Goal: Task Accomplishment & Management: Complete application form

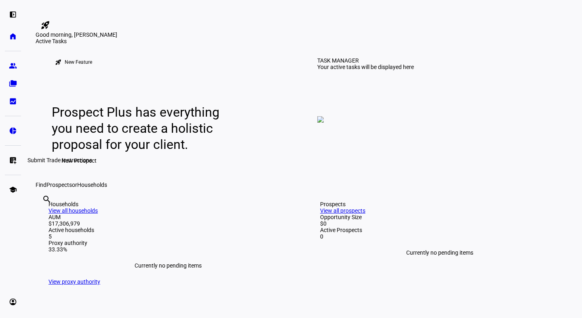
click at [15, 158] on eth-mat-symbol "list_alt_add" at bounding box center [13, 160] width 8 height 8
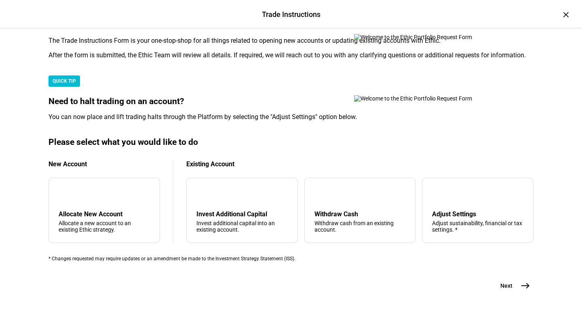
scroll to position [173, 0]
click at [83, 219] on div "add Allocate New Account Allocate a new account to an existing Ethic strategy." at bounding box center [104, 210] width 112 height 65
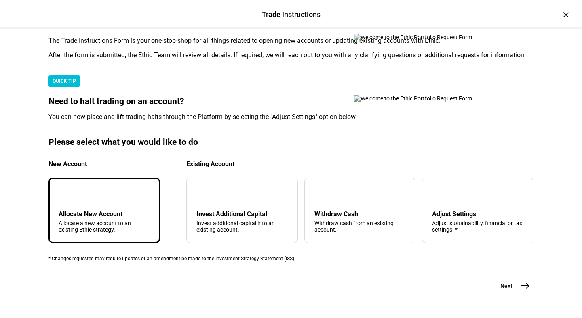
scroll to position [245, 0]
click at [522, 281] on mat-icon "east" at bounding box center [526, 286] width 10 height 10
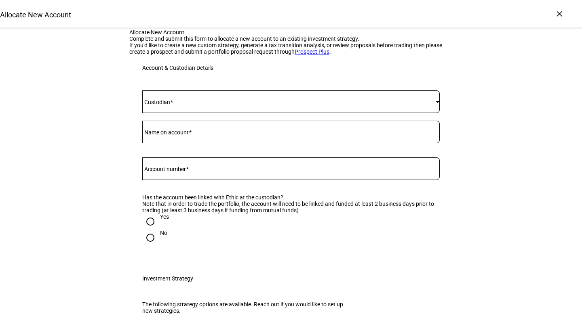
click at [257, 105] on span at bounding box center [288, 102] width 293 height 6
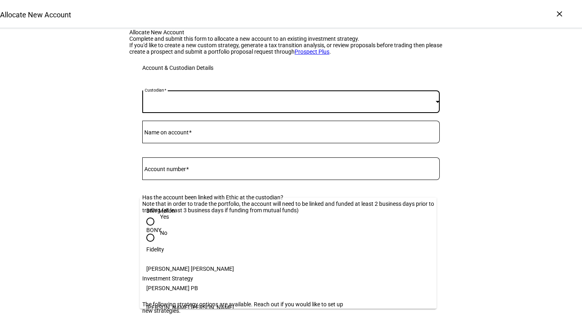
scroll to position [44, 0]
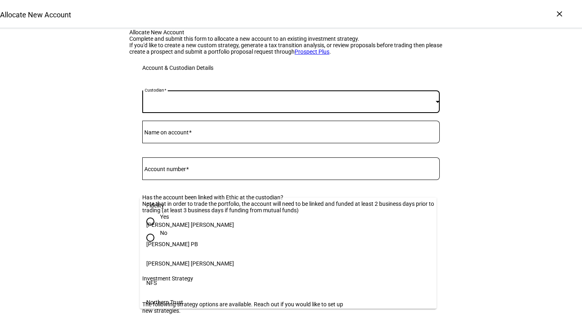
click at [230, 297] on mat-option "Northern Trust" at bounding box center [288, 302] width 297 height 19
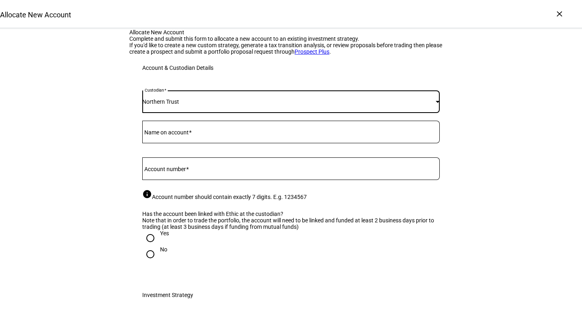
click at [230, 143] on div at bounding box center [290, 132] width 297 height 23
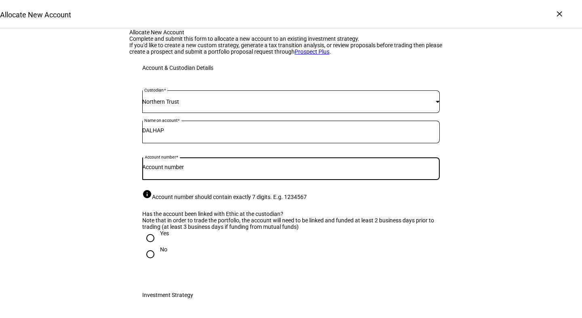
click at [246, 171] on input "Account number" at bounding box center [290, 167] width 297 height 6
click at [246, 151] on div at bounding box center [290, 147] width 297 height 8
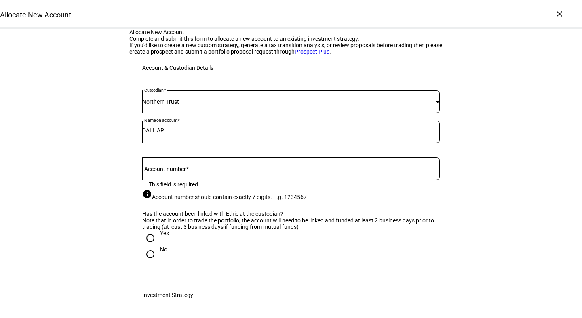
click at [238, 134] on input "DALHAP" at bounding box center [290, 130] width 297 height 6
type input "DALHAP, LTD"
click at [238, 247] on div "Custodian Northern Trust Name on account DALHAP, LTD Account number This field …" at bounding box center [290, 180] width 297 height 179
click at [240, 171] on input "Account number" at bounding box center [290, 167] width 297 height 6
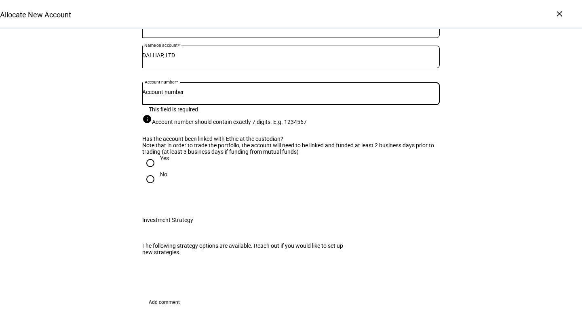
scroll to position [91, 0]
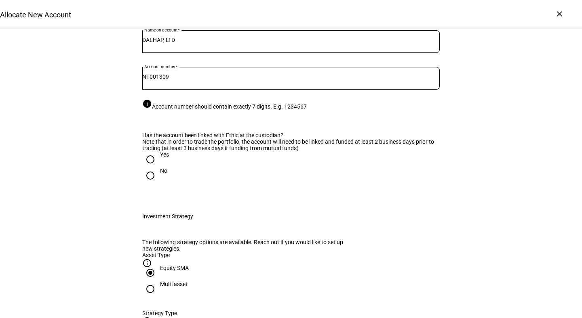
click at [185, 80] on input "NT001309" at bounding box center [290, 77] width 297 height 6
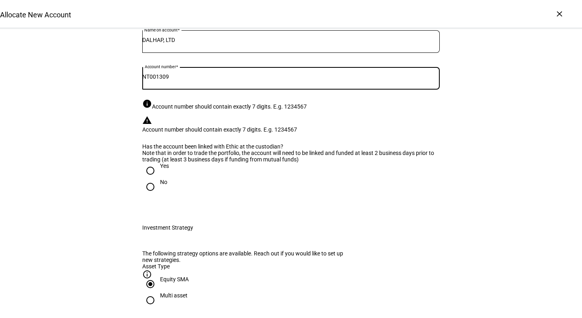
click at [185, 80] on input "NT001309" at bounding box center [290, 77] width 297 height 6
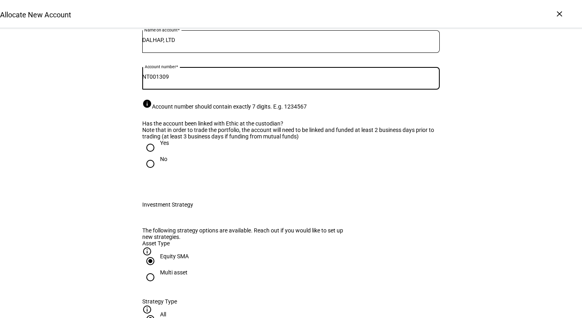
paste input "X"
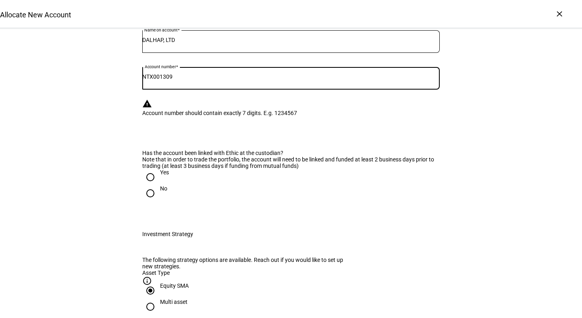
click at [0, 0] on div "info Account number should contain exactly 7 digits. E.g. 1234567" at bounding box center [0, 0] width 0 height 0
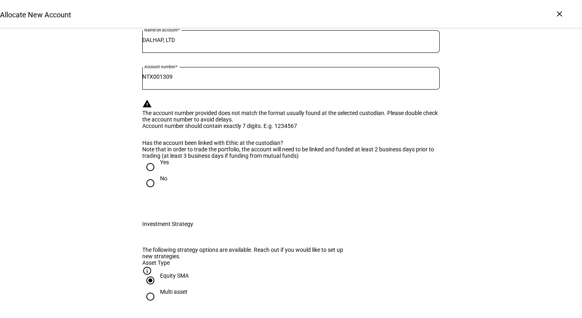
click at [169, 90] on div "NTX001309" at bounding box center [290, 78] width 297 height 23
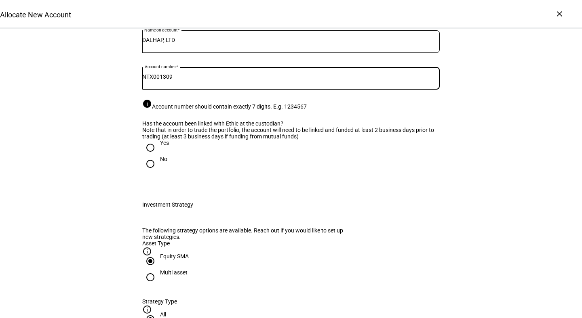
click at [158, 80] on input "NTX001309" at bounding box center [290, 77] width 297 height 6
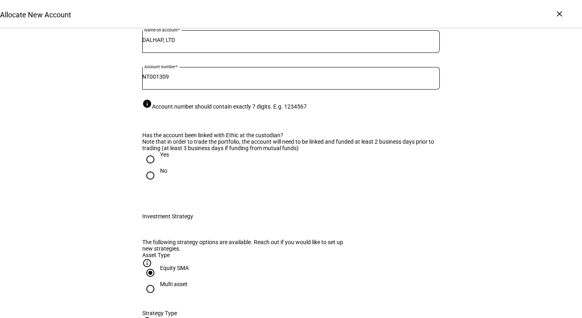
click at [153, 80] on input "NT001309" at bounding box center [290, 77] width 297 height 6
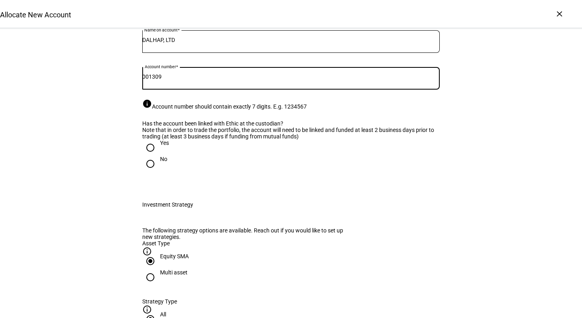
type input "001309"
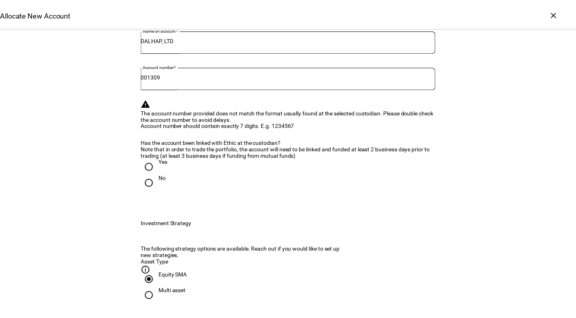
scroll to position [0, 0]
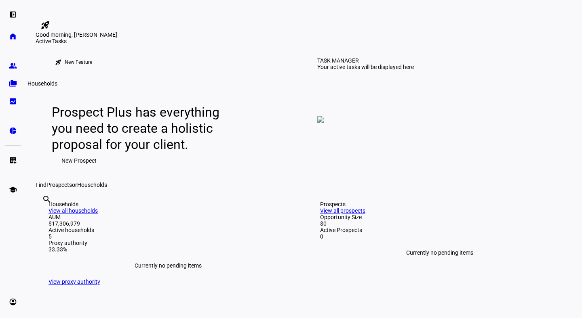
click at [17, 87] on eth-mat-symbol "folder_copy" at bounding box center [13, 84] width 8 height 8
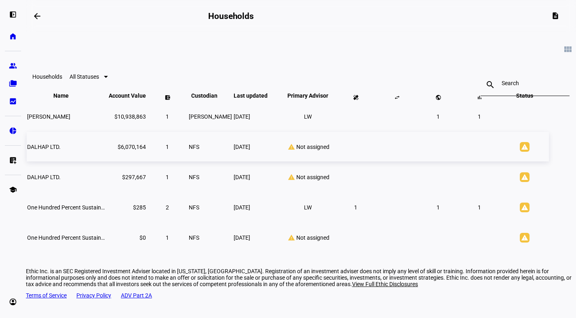
click at [250, 150] on span "[DATE]" at bounding box center [242, 147] width 17 height 6
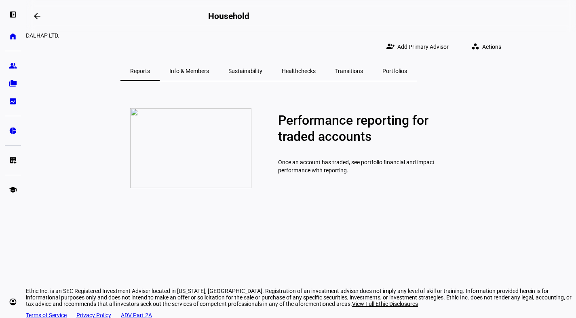
click at [406, 69] on span "Portfolios" at bounding box center [394, 70] width 25 height 19
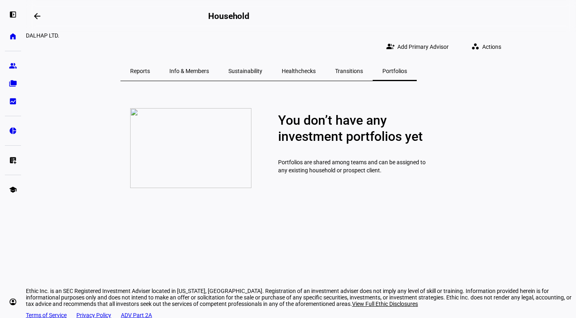
click at [150, 68] on span "Reports" at bounding box center [140, 71] width 20 height 6
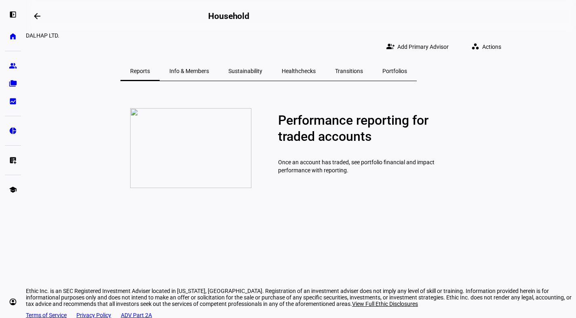
click at [22, 78] on div "left_panel_open home Home Advisors group Prospects folder_copy Households bid_l…" at bounding box center [13, 159] width 26 height 318
click at [14, 83] on eth-mat-symbol "folder_copy" at bounding box center [13, 84] width 8 height 8
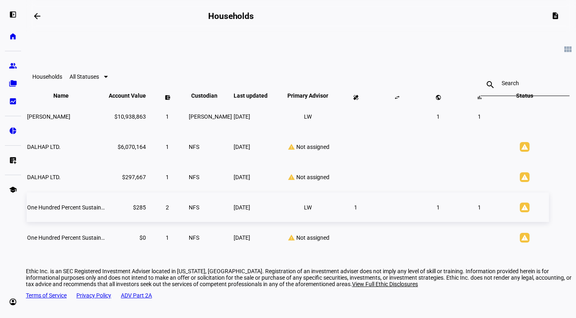
click at [129, 211] on span "One Hundred Percent Sustainability Limited" at bounding box center [81, 208] width 109 height 6
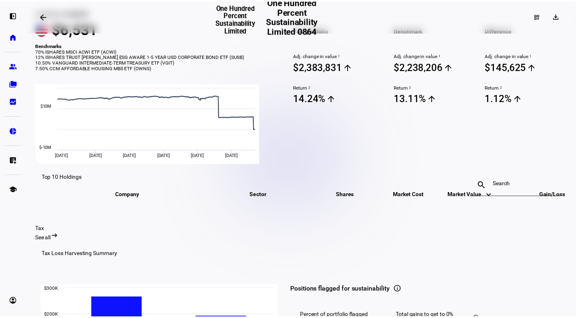
scroll to position [405, 0]
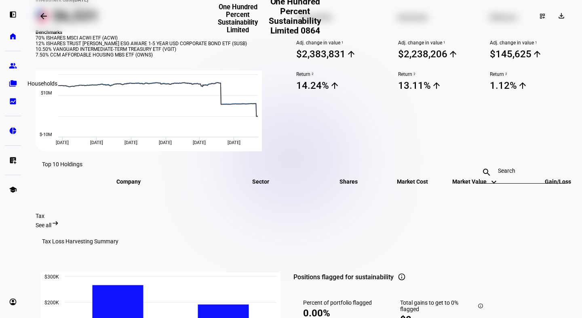
click at [16, 82] on eth-mat-symbol "folder_copy" at bounding box center [13, 84] width 8 height 8
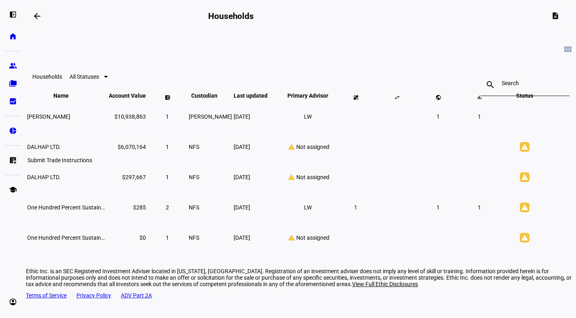
click at [11, 163] on eth-mat-symbol "list_alt_add" at bounding box center [13, 160] width 8 height 8
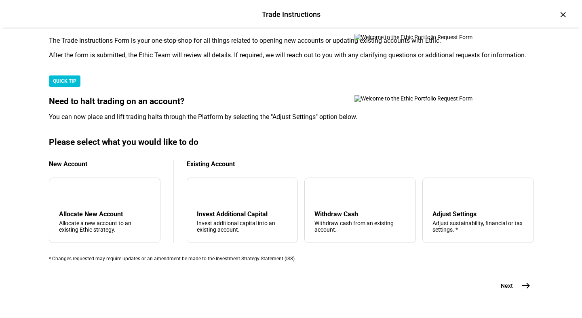
scroll to position [232, 0]
click at [96, 178] on div "add Allocate New Account Allocate a new account to an existing Ethic strategy." at bounding box center [102, 210] width 112 height 65
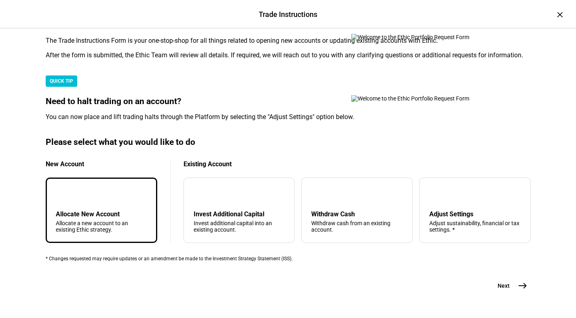
click at [67, 190] on mat-icon "add" at bounding box center [62, 195] width 10 height 10
click at [527, 291] on eth-stepper-button "Next east" at bounding box center [509, 286] width 43 height 16
click at [521, 285] on mat-icon "east" at bounding box center [523, 286] width 10 height 10
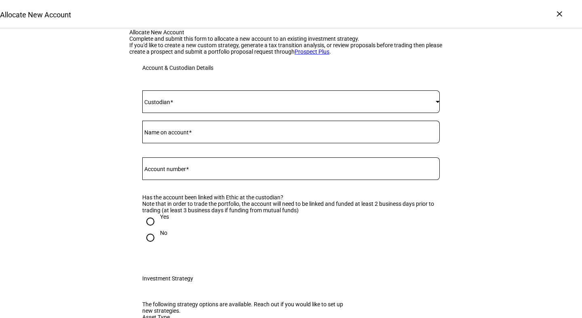
click at [276, 105] on span at bounding box center [288, 102] width 293 height 6
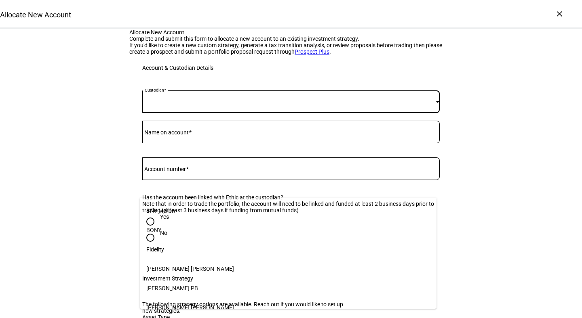
scroll to position [44, 0]
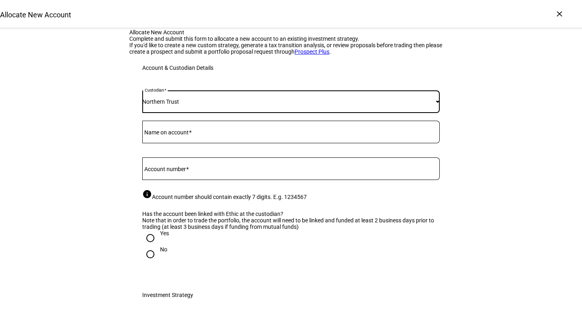
click at [262, 134] on input "Name on account" at bounding box center [290, 130] width 297 height 6
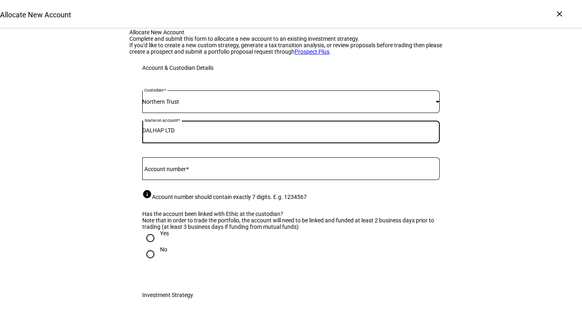
type input "DALHAP LTD"
click at [244, 180] on div at bounding box center [290, 169] width 297 height 23
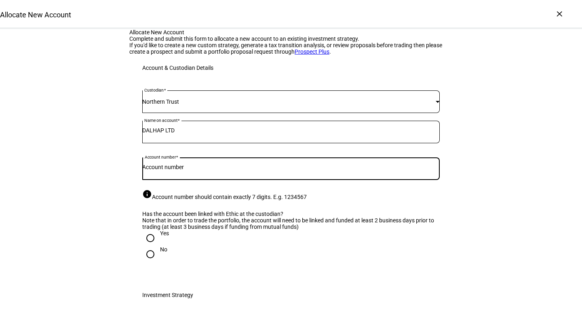
click at [247, 171] on input "Account number" at bounding box center [290, 167] width 297 height 6
paste input "X001309"
type input "X001309"
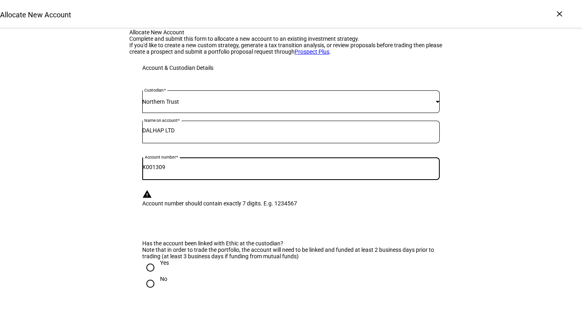
click at [361, 173] on div "Custodian Northern Trust Name on account DALHAP LTD Account Number X001309 Cust…" at bounding box center [290, 196] width 323 height 231
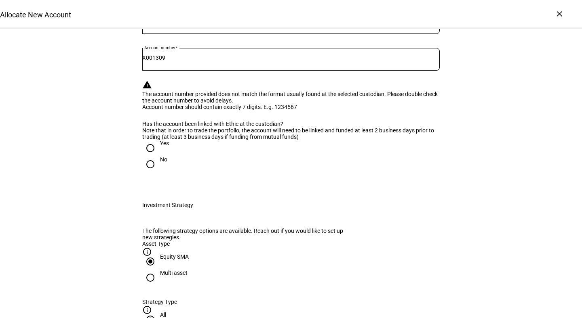
scroll to position [130, 0]
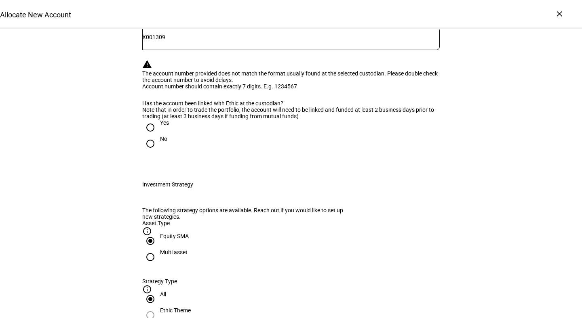
click at [325, 120] on div "Note that in order to trade the portfolio, the account will need to be linked a…" at bounding box center [290, 113] width 297 height 13
click at [160, 126] on div "Yes" at bounding box center [164, 123] width 9 height 6
click at [158, 136] on input "Yes" at bounding box center [150, 128] width 16 height 16
radio input "true"
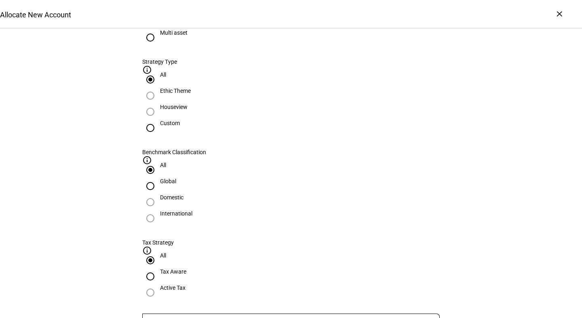
scroll to position [370, 0]
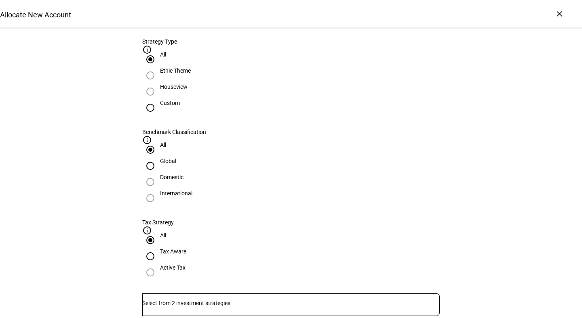
click at [180, 106] on div "Custom" at bounding box center [170, 103] width 20 height 6
click at [158, 116] on input "Custom" at bounding box center [150, 108] width 16 height 16
radio input "true"
click at [275, 300] on input "Number" at bounding box center [290, 303] width 297 height 6
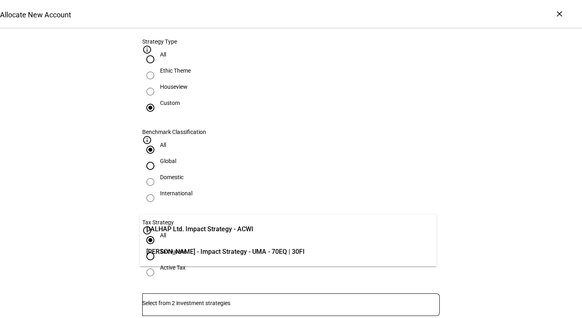
click at [253, 226] on span "DALHAP Ltd. Impact Strategy - ACWI" at bounding box center [199, 230] width 107 height 10
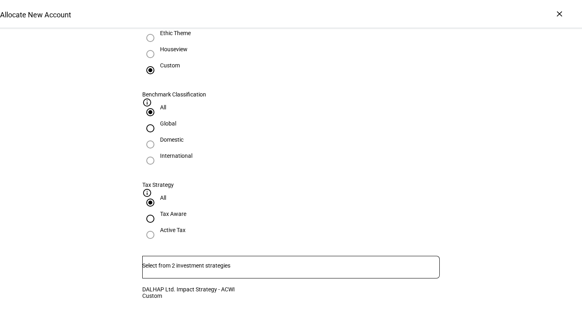
scroll to position [408, 0]
click at [186, 211] on div "Tax Aware" at bounding box center [173, 214] width 26 height 6
click at [158, 211] on input "Tax Aware" at bounding box center [150, 219] width 16 height 16
radio input "true"
click at [158, 194] on input "All" at bounding box center [150, 202] width 16 height 16
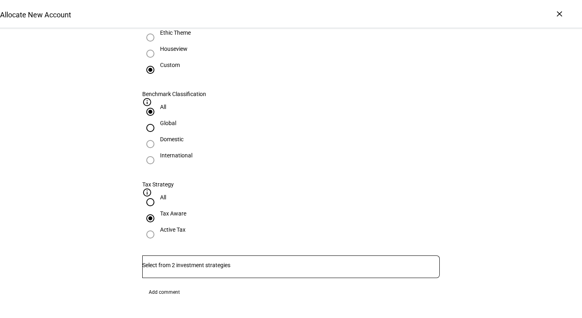
radio input "true"
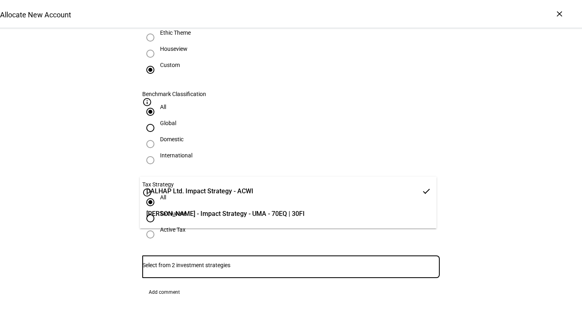
click at [252, 262] on input "Number" at bounding box center [290, 265] width 297 height 6
click at [249, 190] on span "DALHAP Ltd. Impact Strategy - ACWI" at bounding box center [199, 192] width 107 height 10
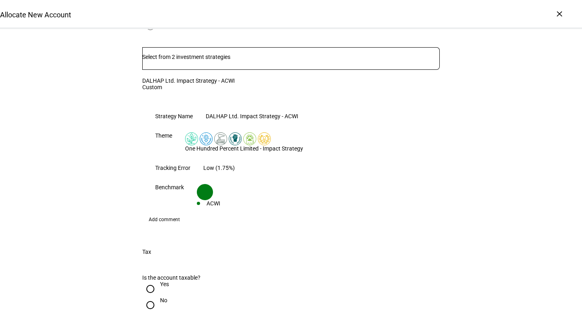
scroll to position [633, 0]
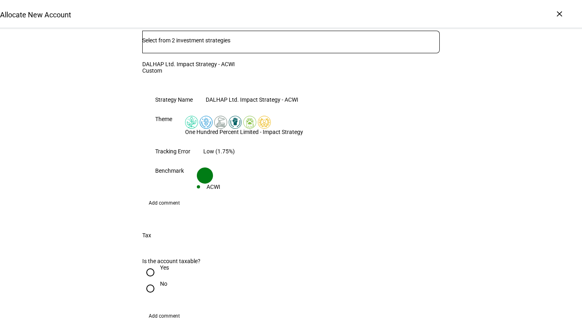
click at [150, 265] on input "Yes" at bounding box center [150, 273] width 16 height 16
radio input "true"
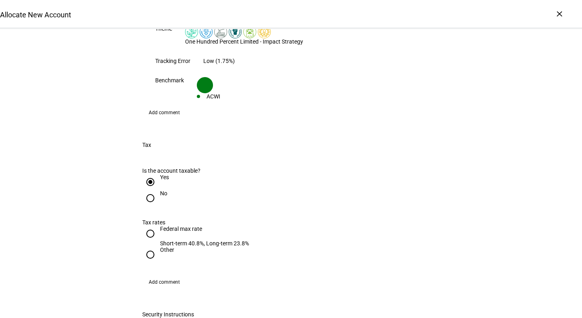
scroll to position [724, 0]
click at [162, 247] on div "Other" at bounding box center [167, 250] width 14 height 6
click at [158, 247] on input "Other" at bounding box center [150, 255] width 16 height 16
radio input "true"
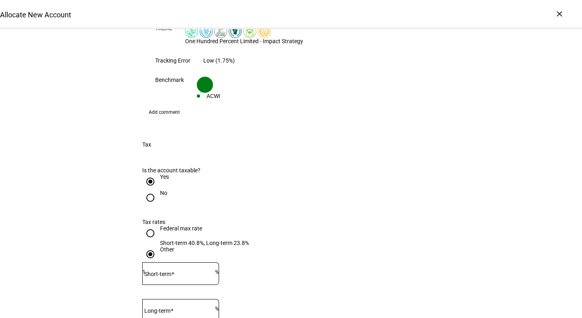
type input "1"
click at [215, 269] on input "1" at bounding box center [178, 272] width 73 height 6
click at [211, 269] on input "1" at bounding box center [178, 272] width 73 height 6
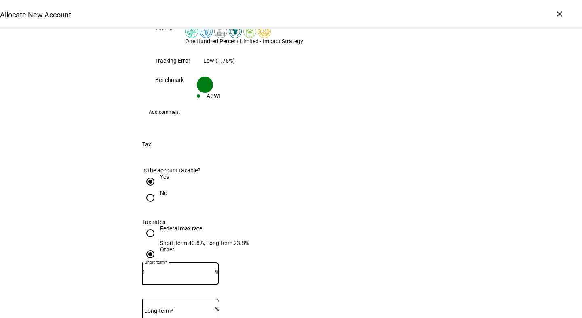
click at [211, 269] on input "1" at bounding box center [178, 272] width 73 height 6
type input "24"
click at [213, 306] on input "Long-term" at bounding box center [178, 309] width 73 height 6
type input "24"
click at [292, 263] on eth-form-field-wrapper "Short-term 24 %" at bounding box center [290, 278] width 297 height 30
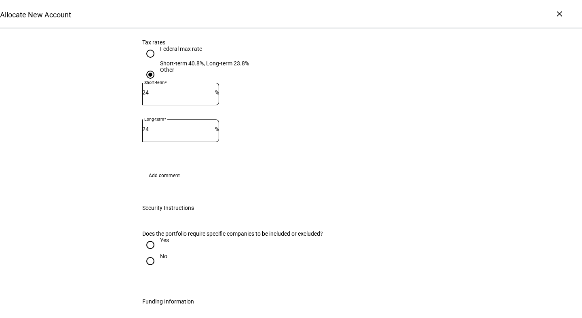
scroll to position [913, 0]
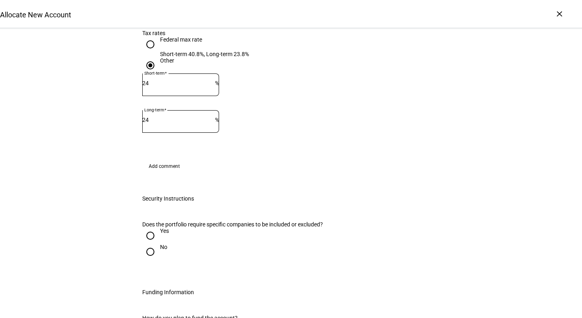
click at [166, 160] on span "Add comment" at bounding box center [164, 166] width 31 height 13
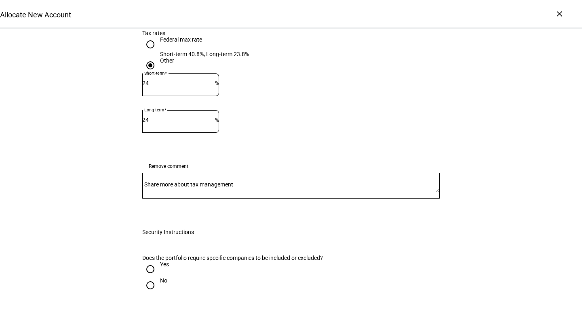
click at [207, 181] on mat-label "Share more about tax management" at bounding box center [188, 184] width 89 height 6
click at [207, 179] on textarea "Share more about tax management" at bounding box center [290, 185] width 297 height 13
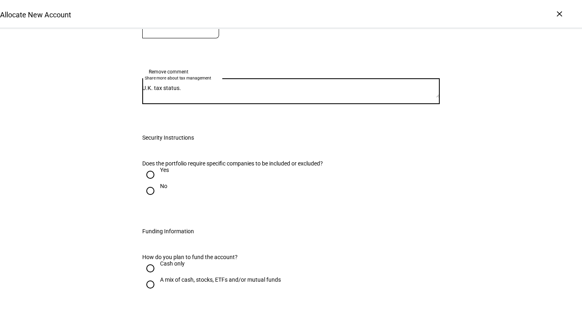
scroll to position [1018, 0]
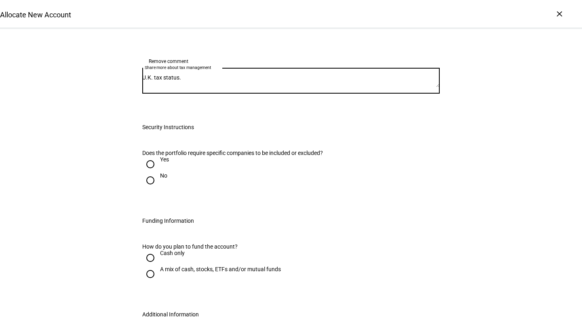
type textarea "U.K. tax status."
click at [160, 156] on div "Yes" at bounding box center [164, 159] width 9 height 6
click at [158, 156] on input "Yes" at bounding box center [150, 164] width 16 height 16
radio input "true"
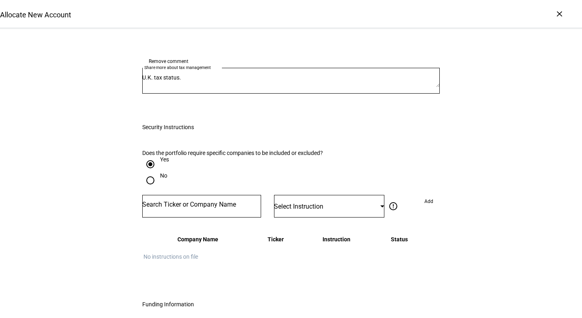
click at [222, 156] on div "Yes" at bounding box center [290, 164] width 297 height 16
click at [304, 203] on span "Select Instruction" at bounding box center [298, 207] width 49 height 8
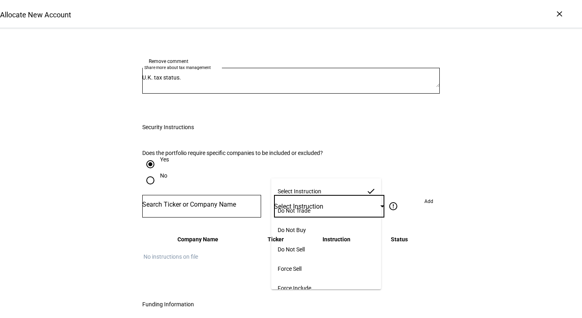
click at [236, 167] on div at bounding box center [291, 159] width 582 height 318
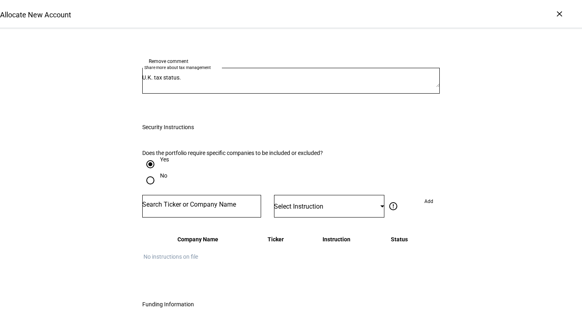
click at [203, 156] on eth-radio-group "Yes No" at bounding box center [290, 175] width 297 height 39
click at [156, 173] on div "No" at bounding box center [154, 181] width 25 height 16
click at [245, 173] on div "No" at bounding box center [290, 181] width 297 height 16
click at [154, 173] on input "No" at bounding box center [150, 181] width 16 height 16
radio input "true"
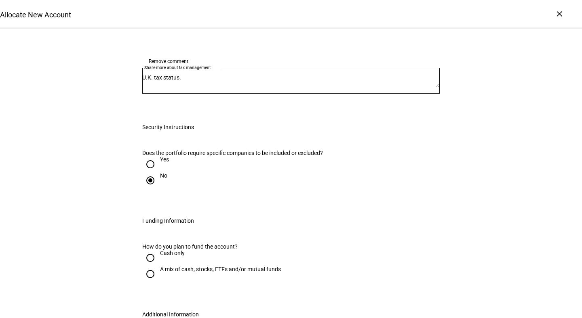
click at [245, 173] on div "No" at bounding box center [290, 181] width 297 height 16
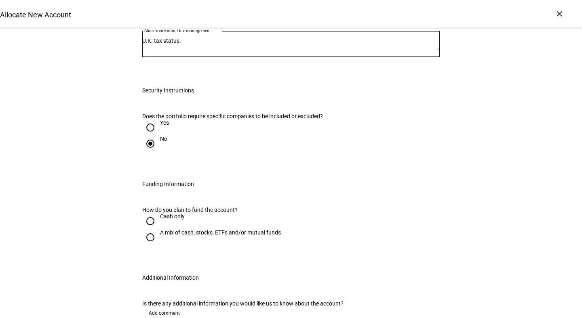
scroll to position [1056, 0]
click at [194, 229] on div "A mix of cash, stocks, ETFs and/or mutual funds" at bounding box center [220, 232] width 121 height 6
click at [158, 229] on input "A mix of cash, stocks, ETFs and/or mutual funds" at bounding box center [150, 237] width 16 height 16
radio input "true"
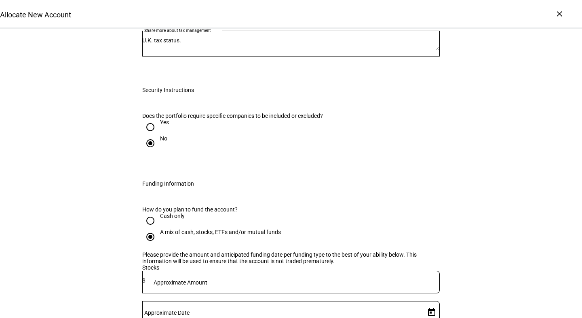
scroll to position [1170, 0]
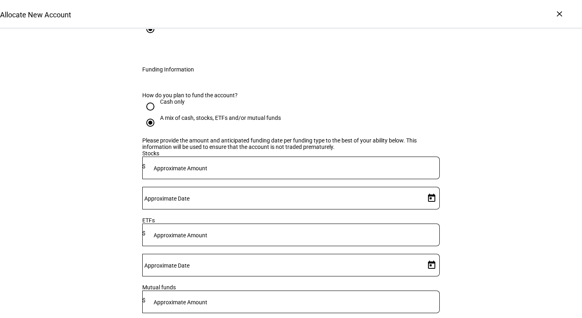
click at [256, 137] on div "Please provide the amount and anticipated funding date per funding type to the …" at bounding box center [290, 143] width 297 height 13
click at [268, 162] on div at bounding box center [292, 168] width 294 height 23
click at [207, 232] on mat-label "Approximate Amount" at bounding box center [181, 235] width 54 height 6
click at [270, 157] on div at bounding box center [292, 168] width 294 height 23
click at [270, 247] on div at bounding box center [290, 251] width 297 height 8
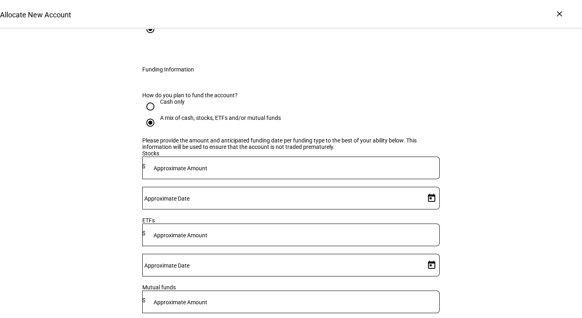
click at [207, 299] on mat-label "Approximate Amount" at bounding box center [181, 302] width 54 height 6
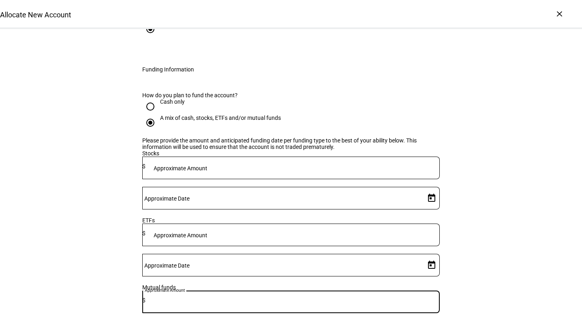
click at [268, 162] on div at bounding box center [292, 168] width 294 height 23
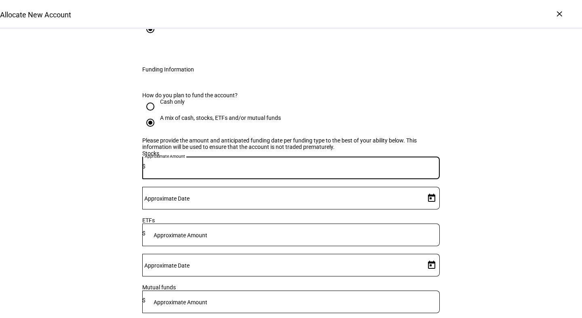
paste input "4,090,537.77"
type input "4,090,537.77"
click at [190, 196] on mat-label "Approximate Date" at bounding box center [166, 199] width 45 height 6
click at [362, 194] on input "Approximate Date" at bounding box center [282, 197] width 280 height 6
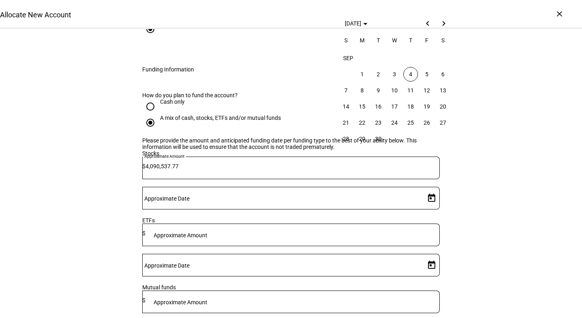
click at [426, 27] on span "Previous month" at bounding box center [428, 23] width 16 height 16
click at [442, 25] on span "Next month" at bounding box center [444, 23] width 16 height 16
click at [415, 73] on span "4" at bounding box center [410, 74] width 15 height 15
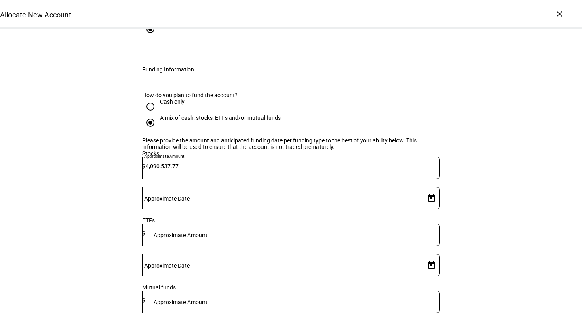
type input "[DATE]"
click at [266, 247] on div at bounding box center [290, 251] width 297 height 8
click at [207, 299] on mat-label "Approximate Amount" at bounding box center [181, 302] width 54 height 6
click at [270, 224] on div at bounding box center [292, 235] width 294 height 23
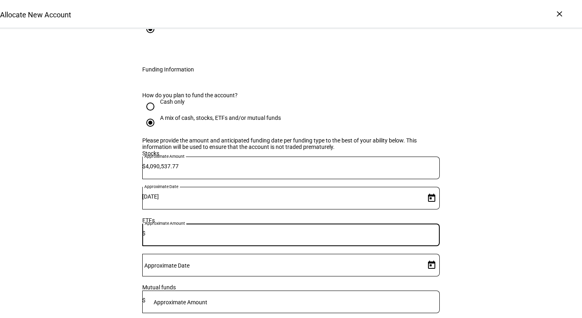
click at [270, 230] on input at bounding box center [292, 233] width 294 height 6
paste input "1,791,076.72"
type input "1,791,076.72"
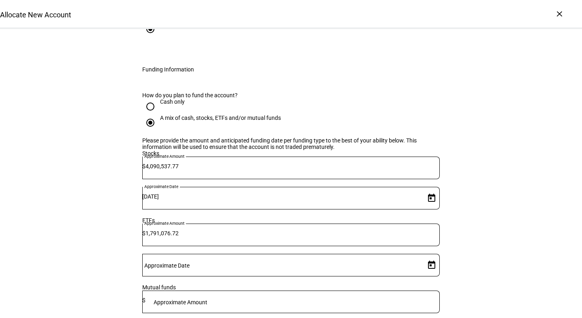
paste input "261,592.53"
type input "261,592.53"
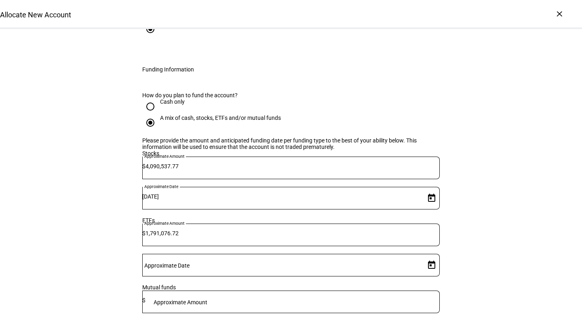
click at [286, 230] on input "1,791,076.72" at bounding box center [292, 233] width 294 height 6
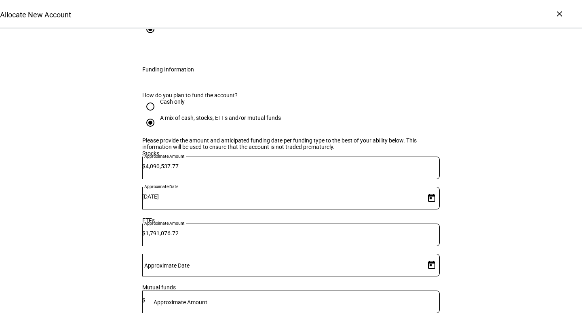
click at [287, 161] on div "4,090,537.77" at bounding box center [292, 168] width 294 height 23
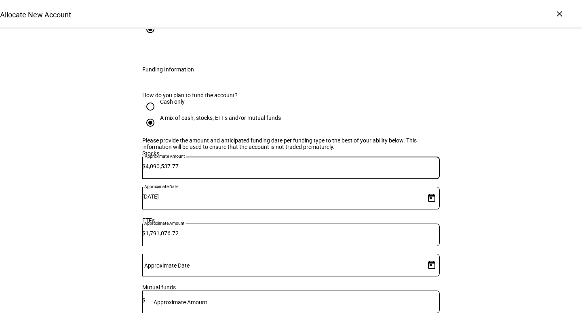
click at [287, 230] on input "1,791,076.72" at bounding box center [292, 233] width 294 height 6
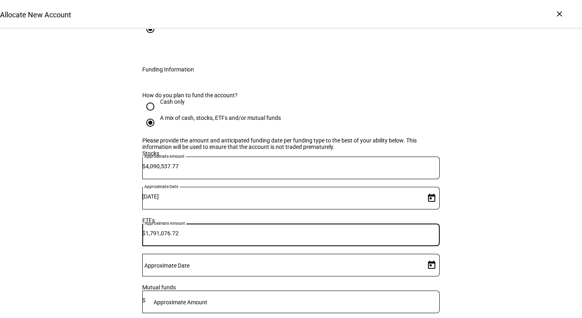
click at [365, 254] on div at bounding box center [282, 265] width 280 height 23
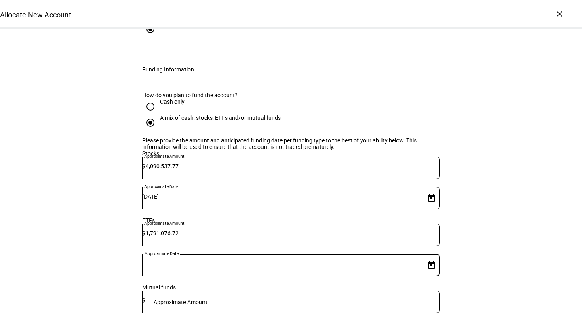
click at [376, 261] on input "Approximate Date" at bounding box center [282, 264] width 280 height 6
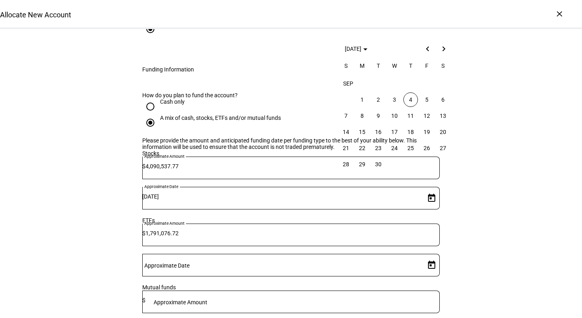
click at [412, 97] on span "4" at bounding box center [410, 100] width 15 height 15
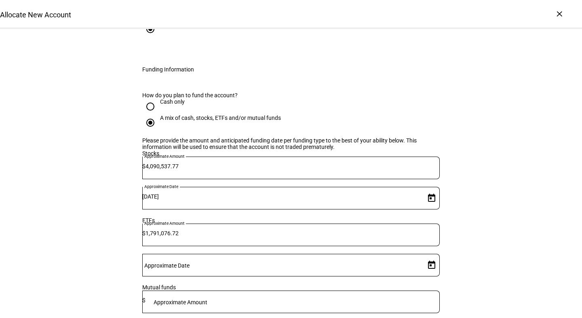
type input "[DATE]"
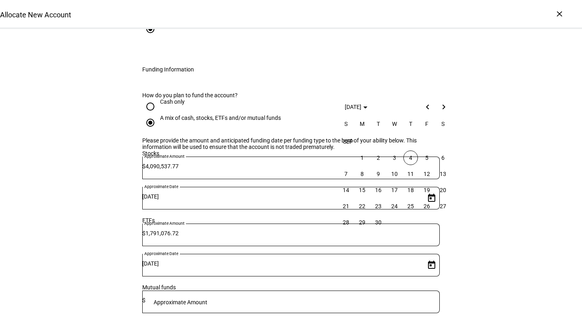
click at [409, 153] on span "4" at bounding box center [410, 158] width 15 height 15
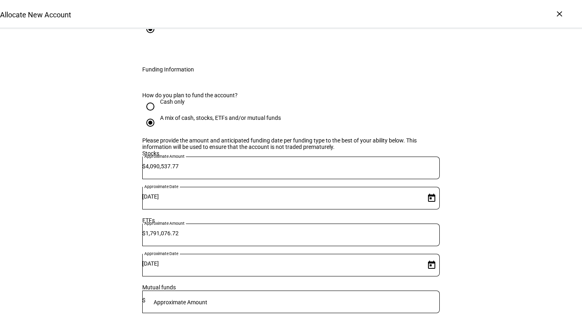
type input "[DATE]"
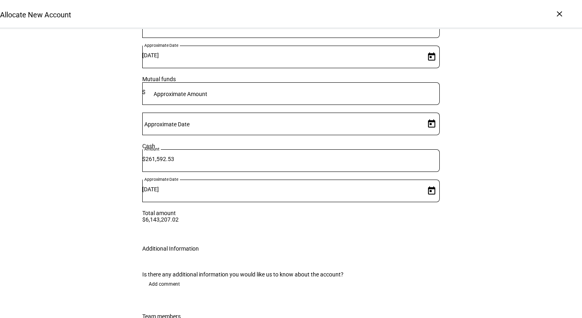
scroll to position [1417, 0]
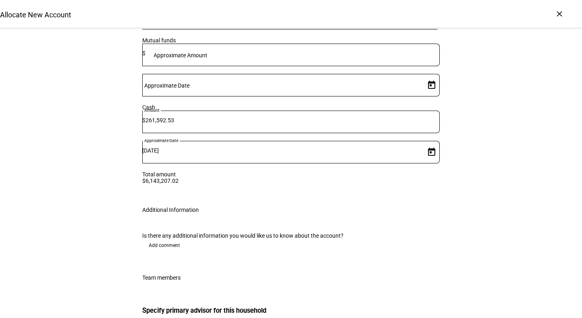
click at [173, 239] on span "Add comment" at bounding box center [164, 245] width 31 height 13
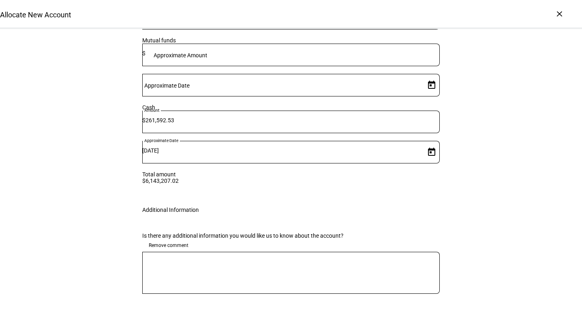
click at [231, 259] on textarea at bounding box center [290, 273] width 297 height 29
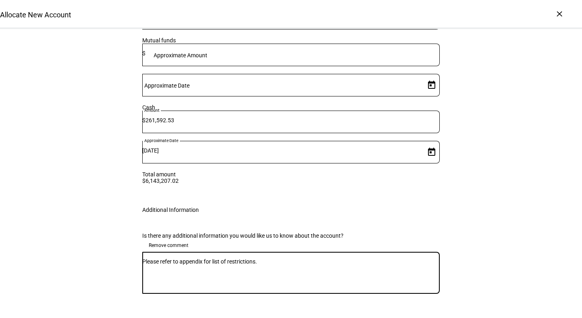
click at [209, 259] on textarea "Please refer to appendix for list of restrictions." at bounding box center [290, 273] width 297 height 29
type textarea "Please refer to appendix in [GEOGRAPHIC_DATA] for list of restrictions."
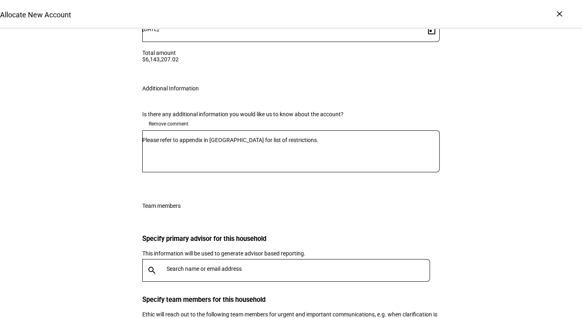
scroll to position [1539, 0]
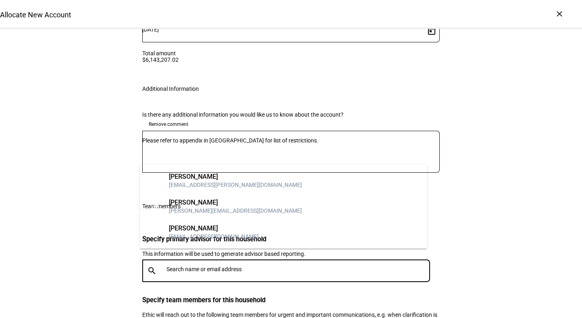
click at [264, 266] on input "text" at bounding box center [300, 269] width 267 height 6
click at [264, 211] on mat-option "[PERSON_NAME] Woodward [EMAIL_ADDRESS][DOMAIN_NAME]" at bounding box center [283, 207] width 287 height 26
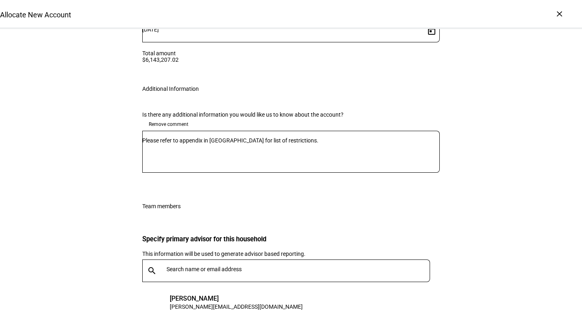
scroll to position [1570, 0]
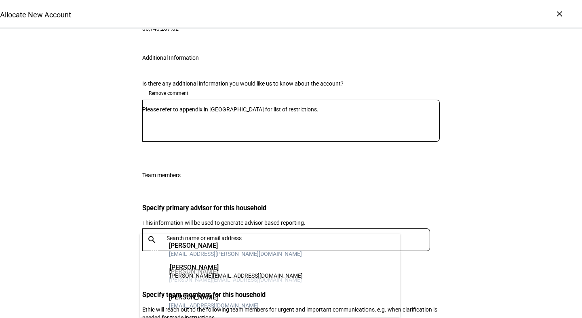
click at [271, 296] on mat-option "[PERSON_NAME] Ahmed [EMAIL_ADDRESS][DOMAIN_NAME]" at bounding box center [270, 302] width 260 height 26
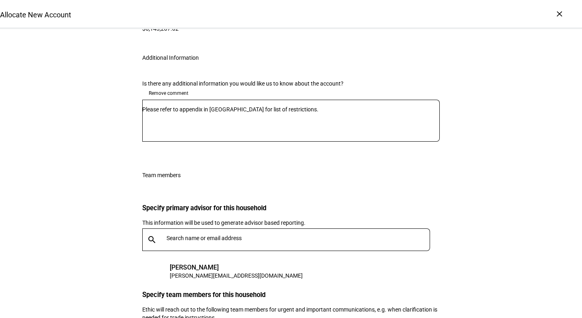
click at [440, 188] on div "Specify primary advisor for this household This information will be used to gen…" at bounding box center [290, 287] width 323 height 198
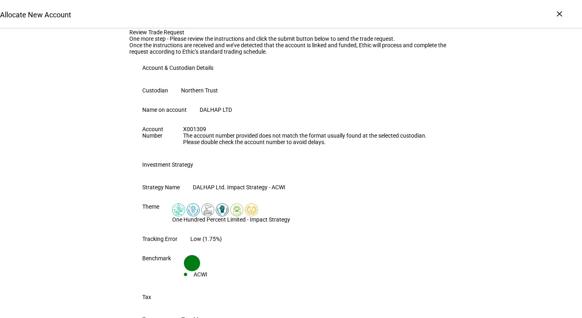
scroll to position [590, 0]
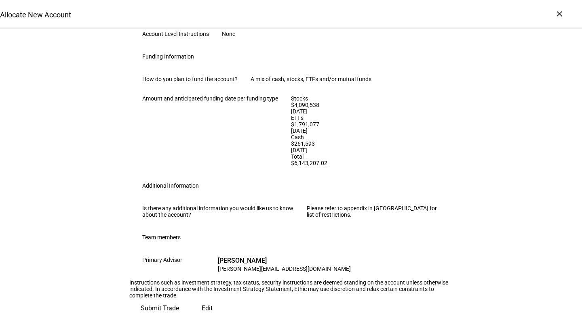
click at [179, 299] on span "Submit Trade" at bounding box center [160, 308] width 38 height 19
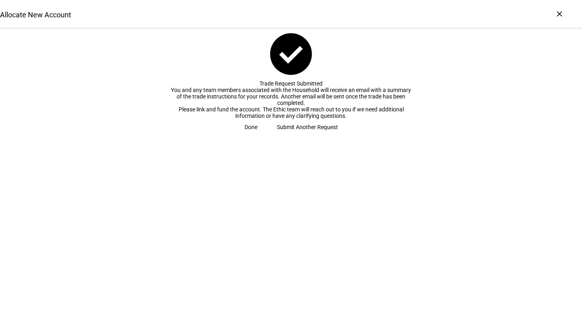
click at [257, 135] on span "Done" at bounding box center [251, 127] width 13 height 16
